Goal: Task Accomplishment & Management: Complete application form

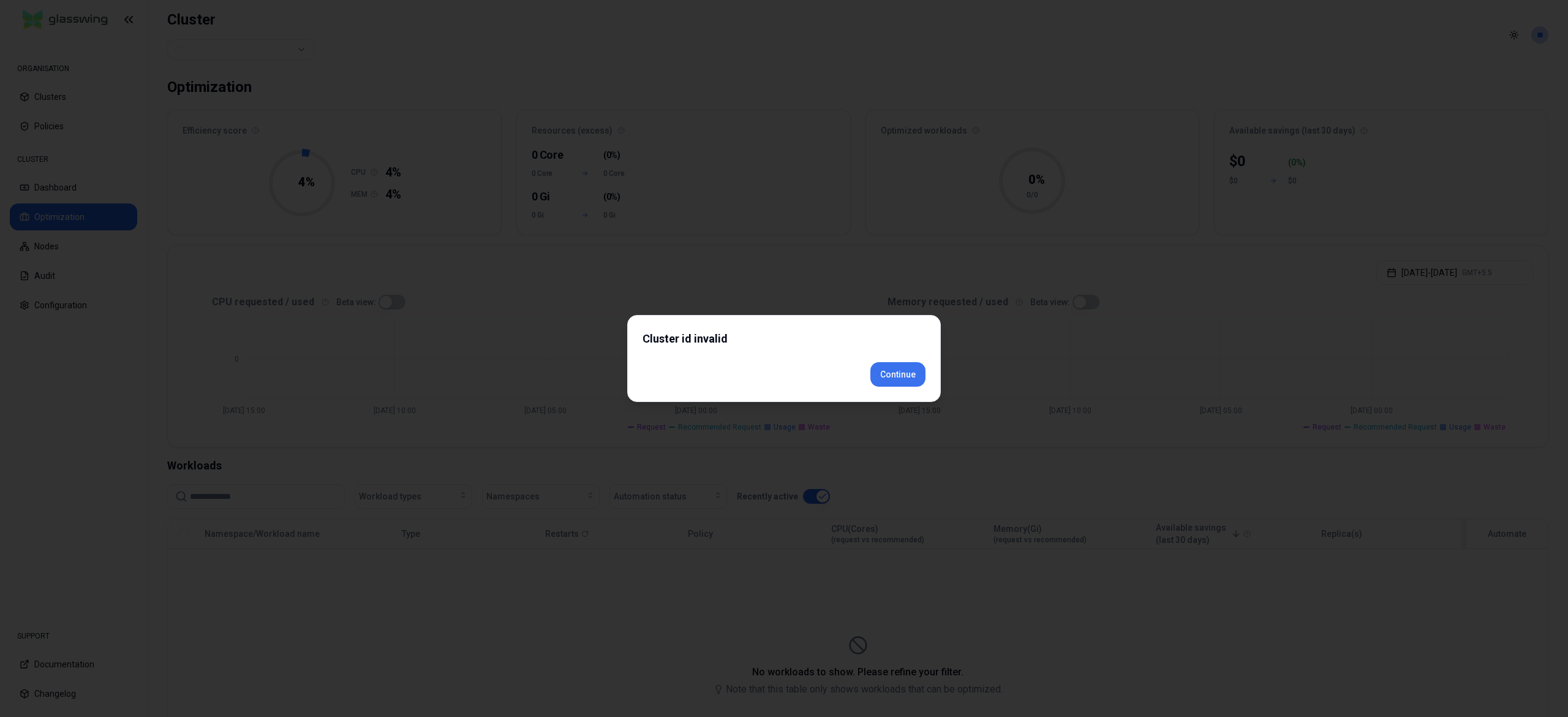
click at [893, 399] on div "Cluster id invalid Continue" at bounding box center [784, 358] width 313 height 87
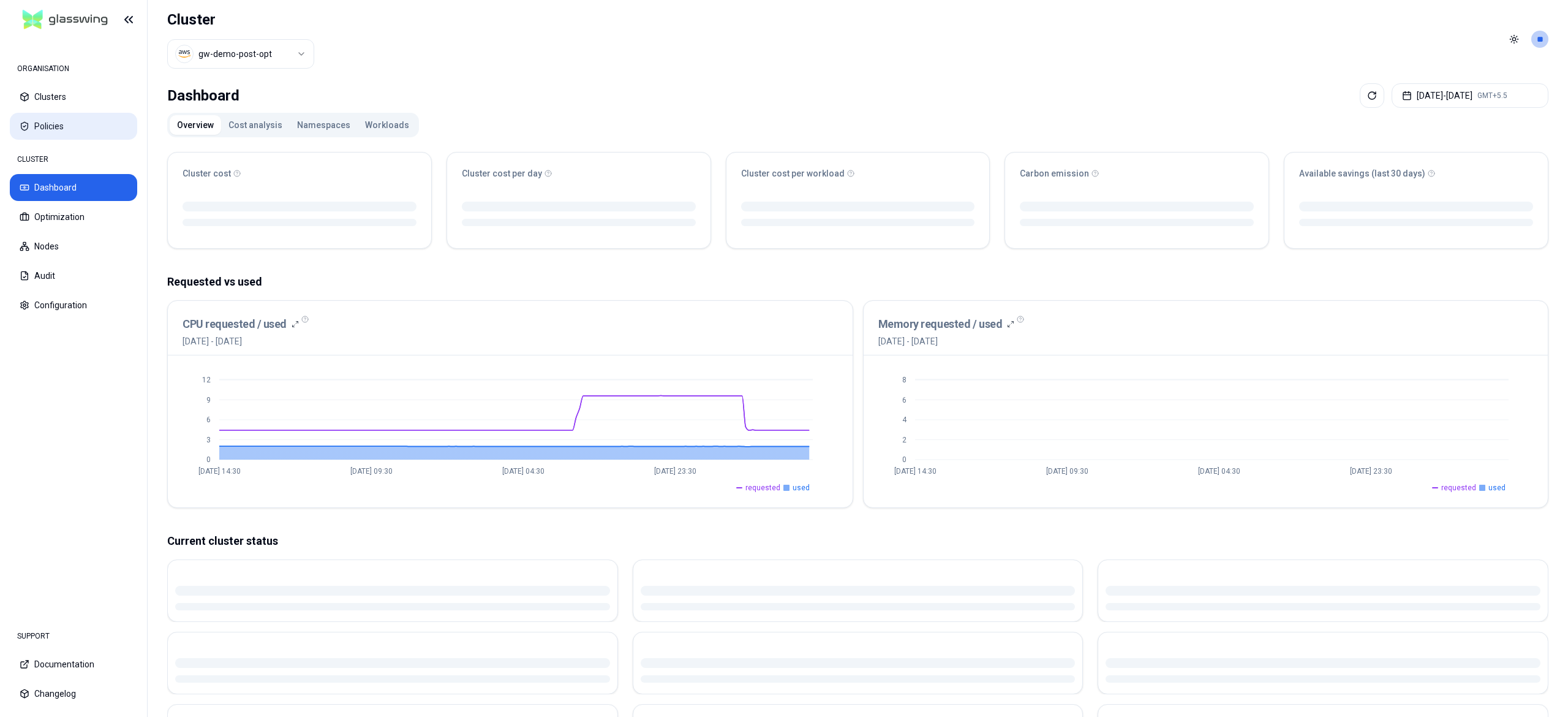
click at [57, 126] on button "Policies" at bounding box center [73, 125] width 127 height 27
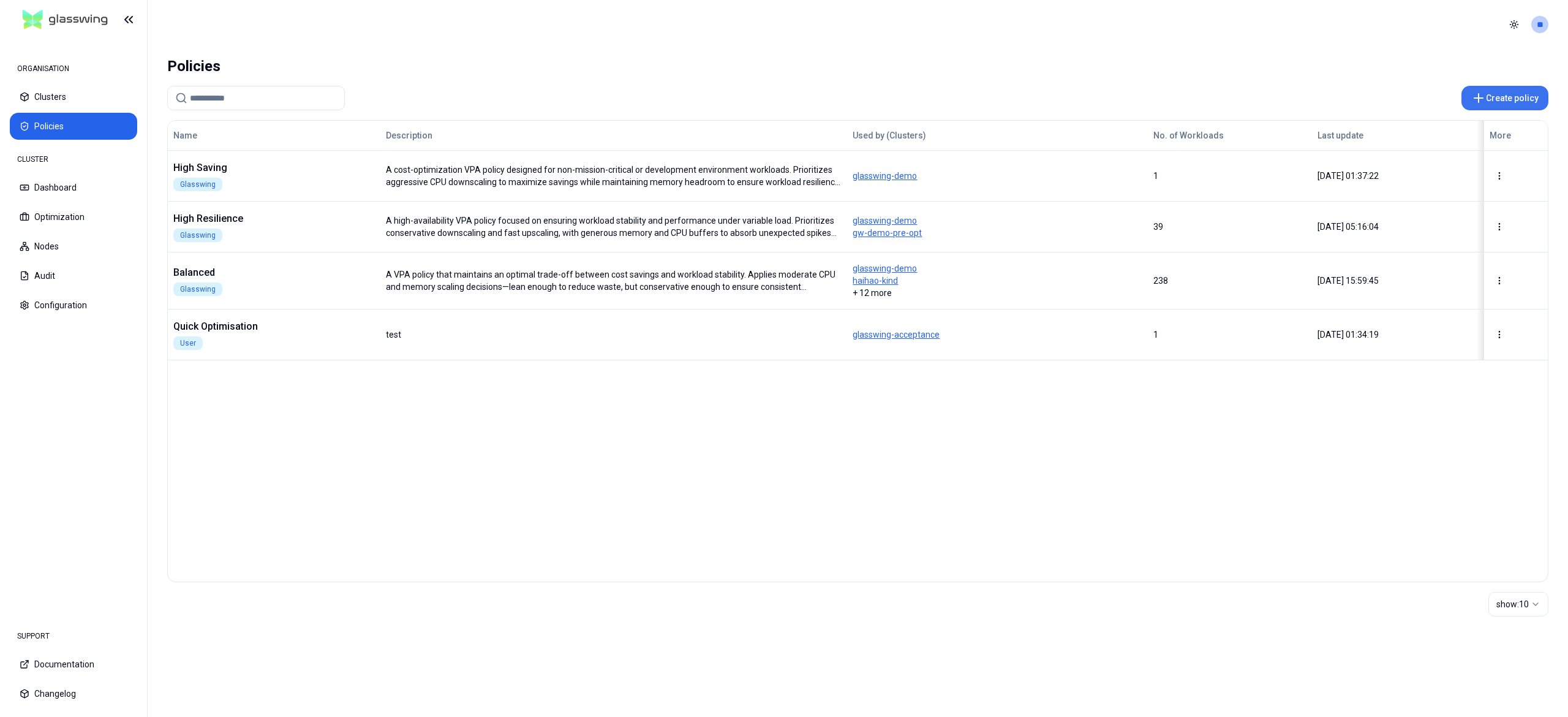
click at [1495, 94] on button "Create policy" at bounding box center [1504, 98] width 87 height 25
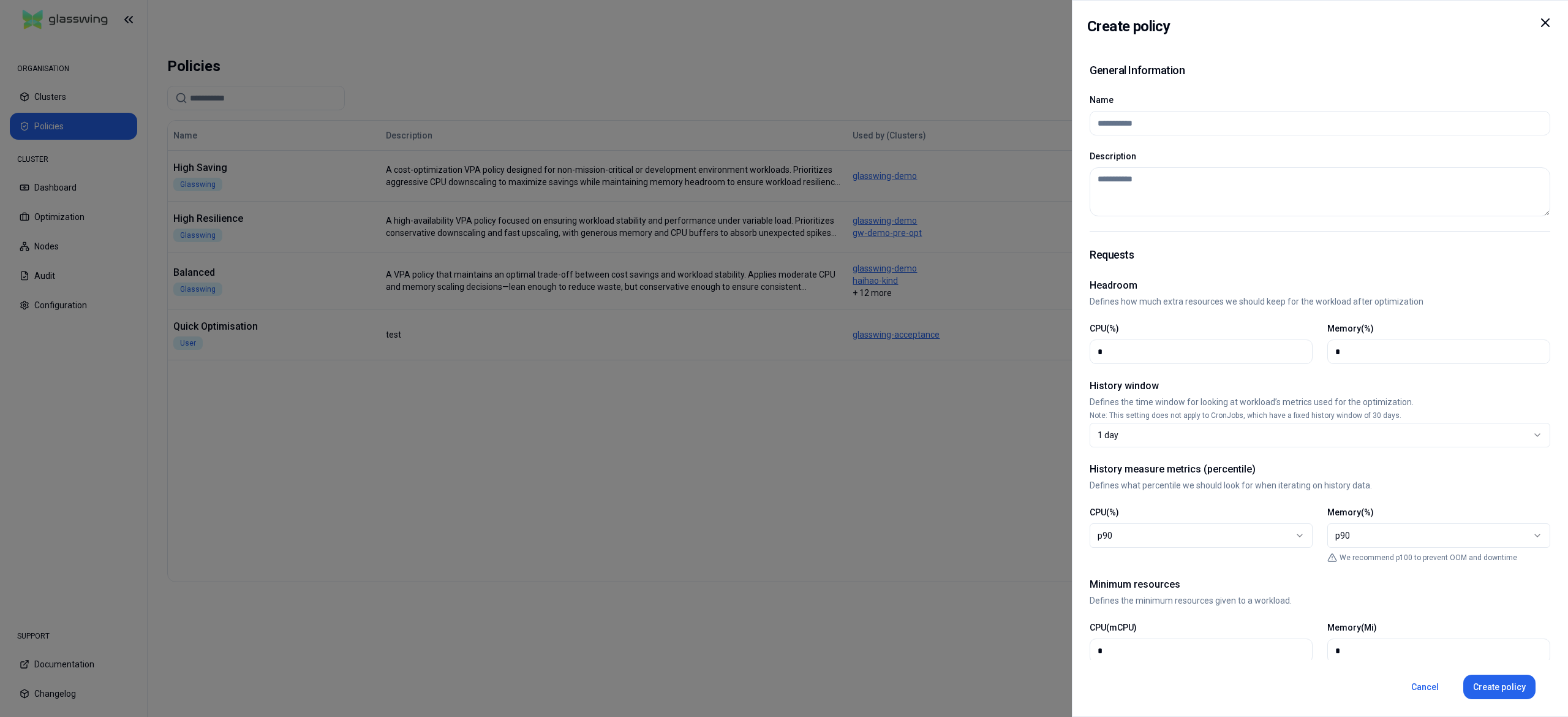
select select
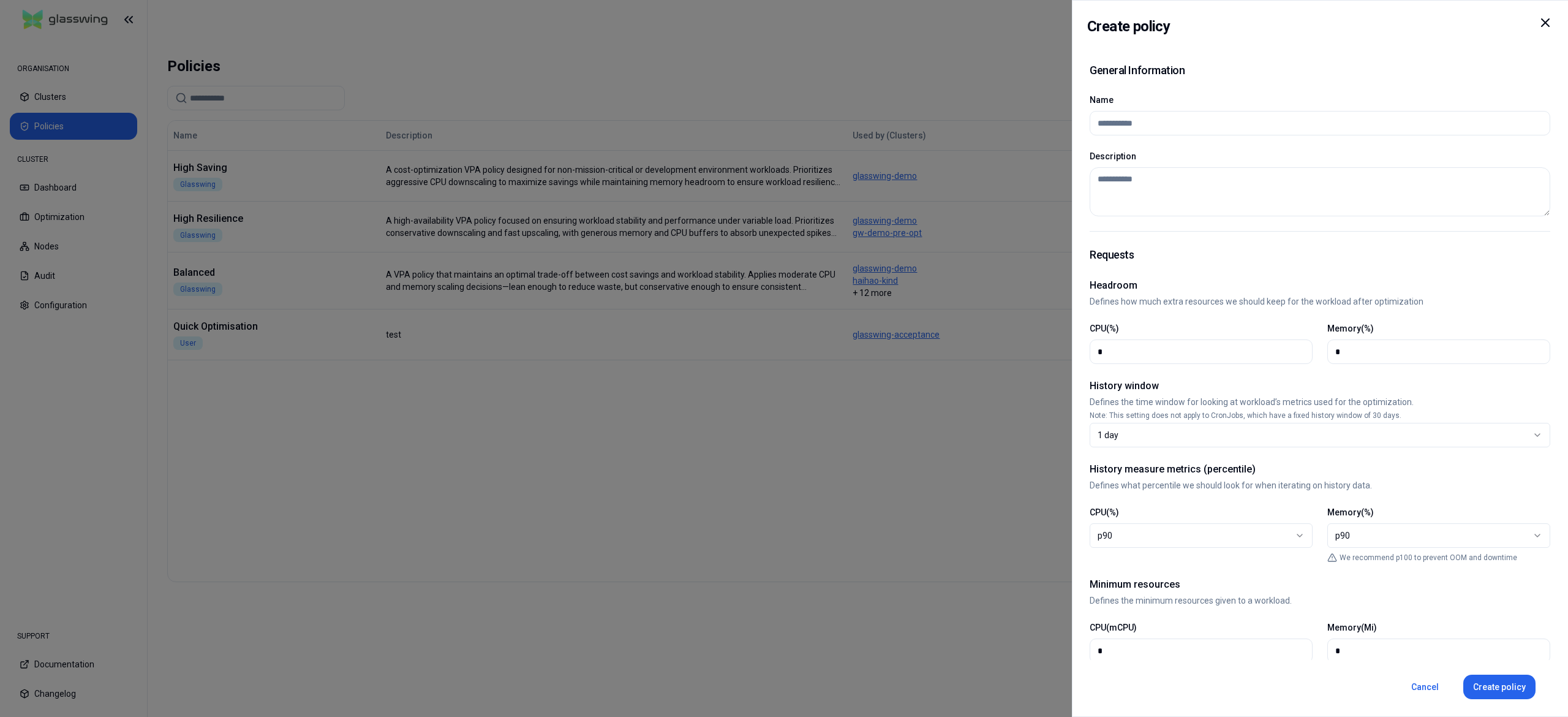
select select
click at [800, 408] on div at bounding box center [784, 358] width 1568 height 717
